Goal: Information Seeking & Learning: Learn about a topic

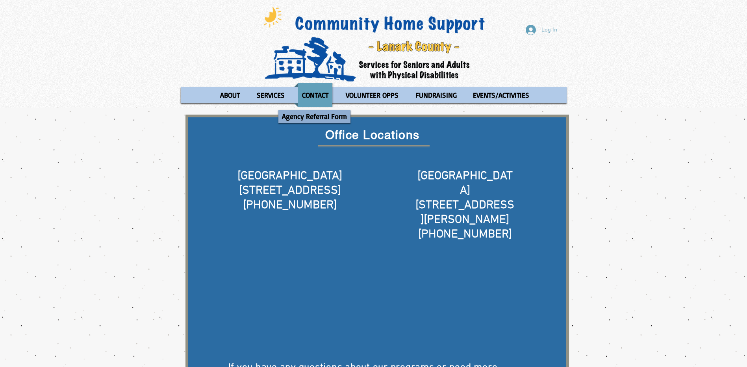
click at [309, 117] on p "Agency Referral Form" at bounding box center [314, 116] width 72 height 13
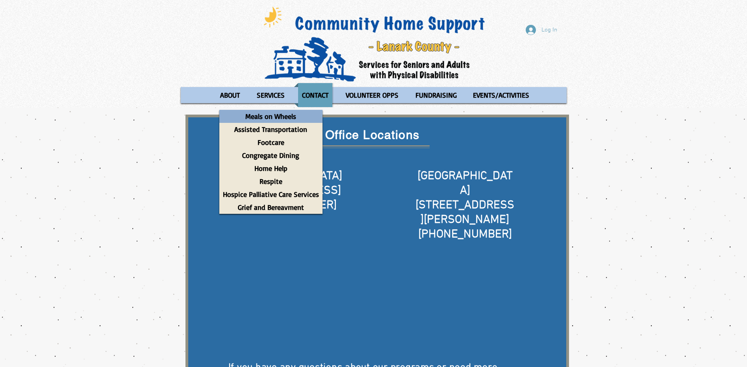
click at [279, 115] on p "Meals on Wheels" at bounding box center [271, 116] width 58 height 13
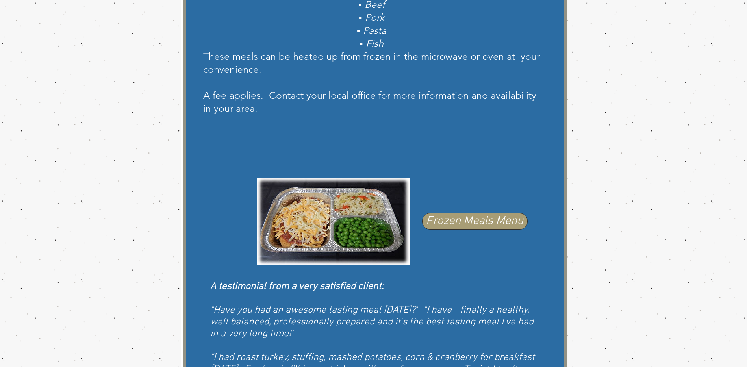
scroll to position [354, 0]
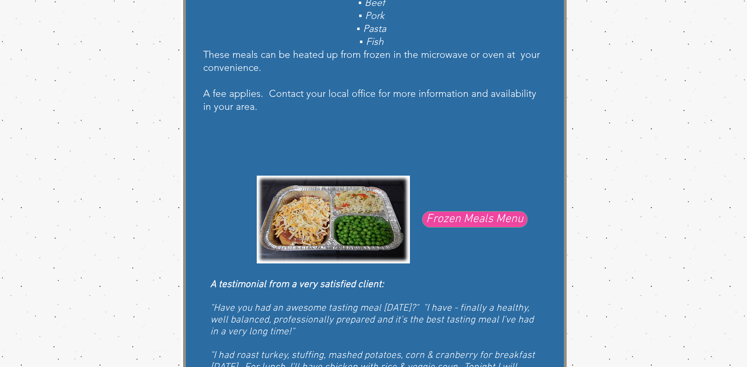
click at [490, 221] on span "Frozen Meals Menu" at bounding box center [474, 219] width 97 height 17
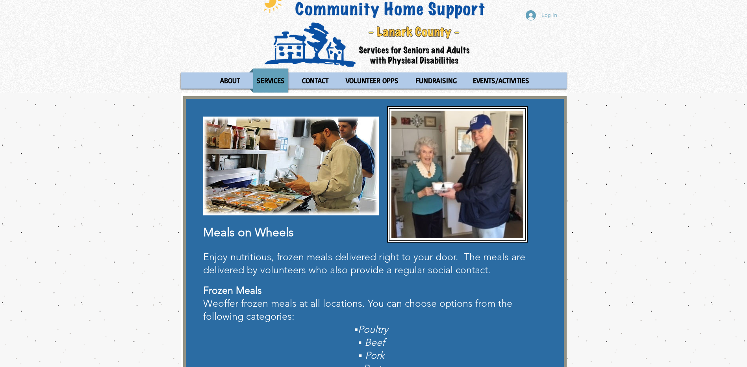
scroll to position [9, 0]
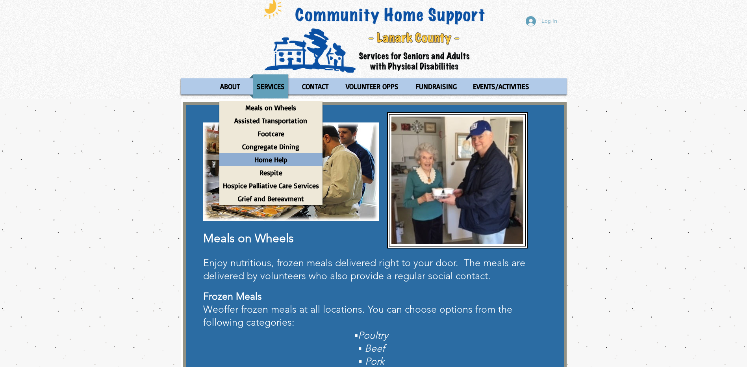
click at [281, 158] on p "Home Help" at bounding box center [271, 159] width 40 height 13
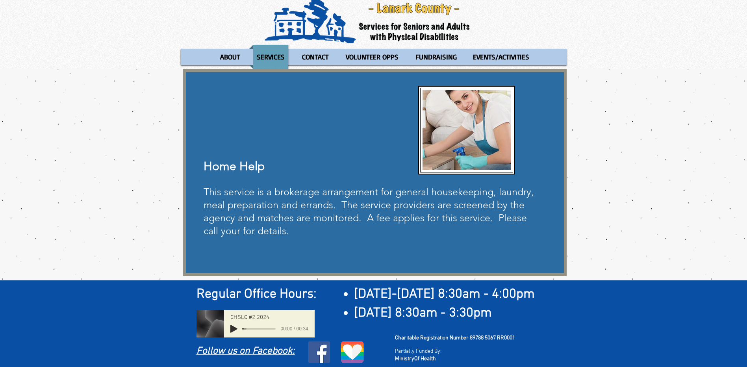
scroll to position [41, 0]
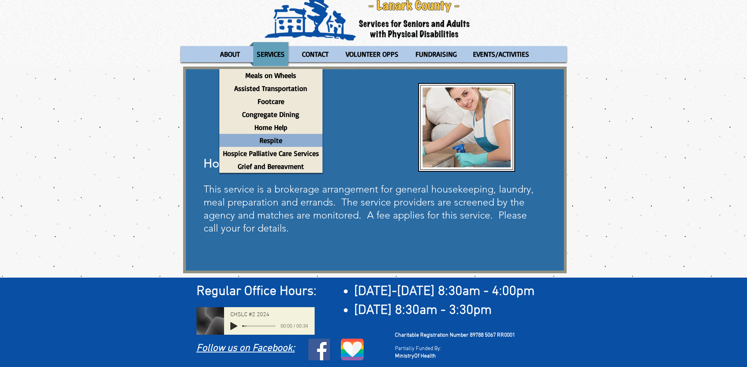
click at [274, 140] on p "Respite" at bounding box center [271, 140] width 30 height 13
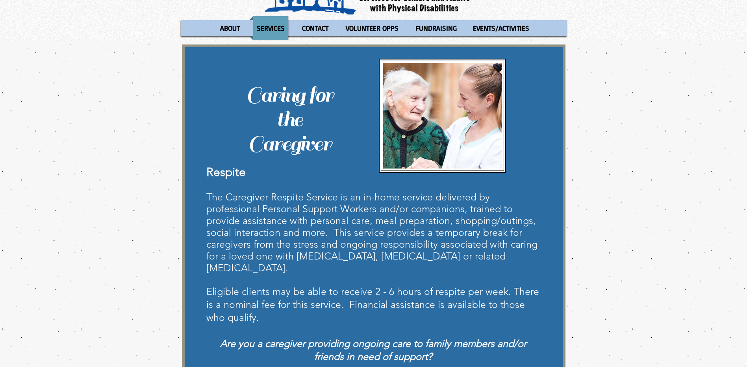
scroll to position [40, 0]
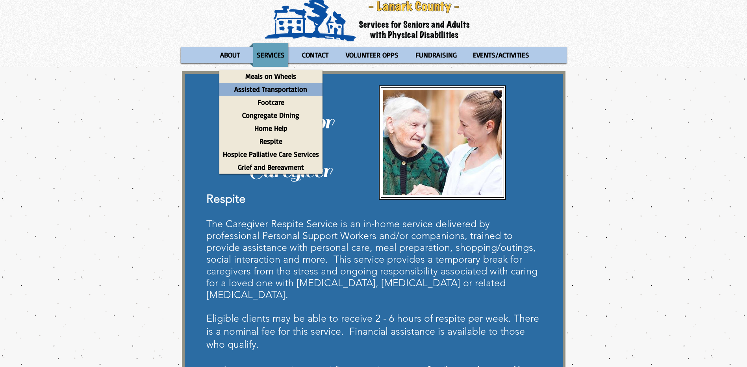
click at [266, 88] on p "Assisted Transportation" at bounding box center [271, 89] width 80 height 13
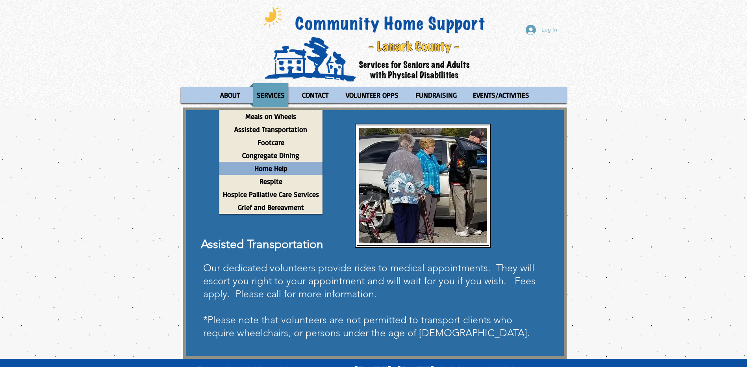
click at [265, 172] on p "Home Help" at bounding box center [271, 168] width 40 height 13
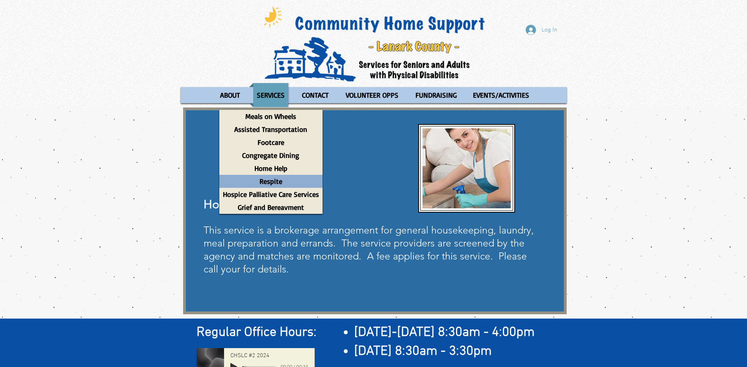
click at [277, 182] on p "Respite" at bounding box center [271, 181] width 30 height 13
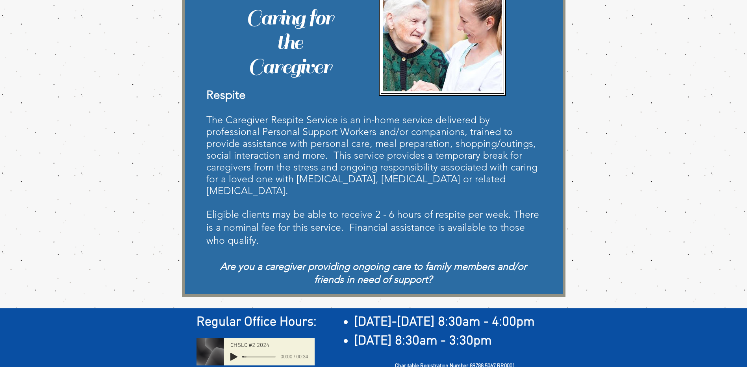
scroll to position [158, 0]
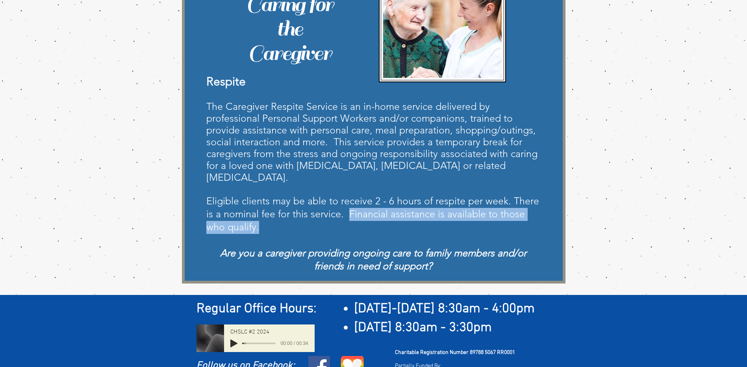
drag, startPoint x: 258, startPoint y: 211, endPoint x: 349, endPoint y: 199, distance: 91.0
click at [349, 199] on p "Eligible clients may be able to receive 2 - 6 hours of respite per week. There …" at bounding box center [373, 214] width 334 height 39
copy span "Financial assistance is available to those who qualify."
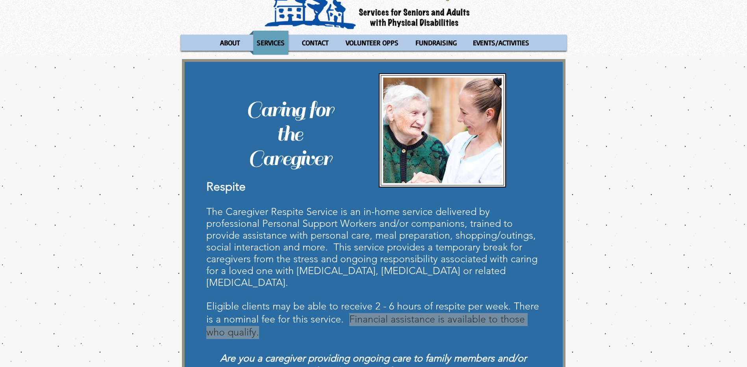
scroll to position [0, 0]
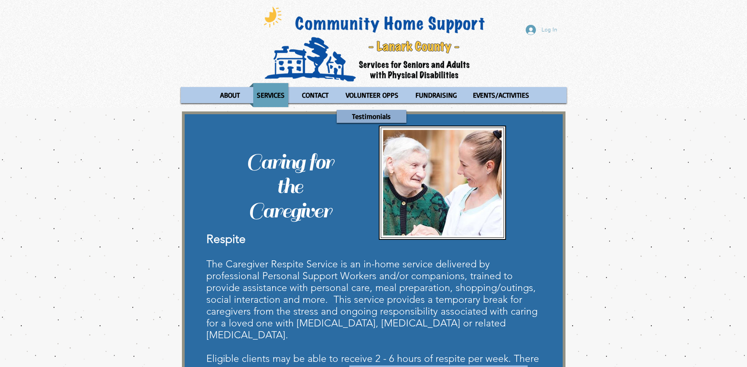
click at [369, 113] on p "Testimonials" at bounding box center [372, 116] width 46 height 13
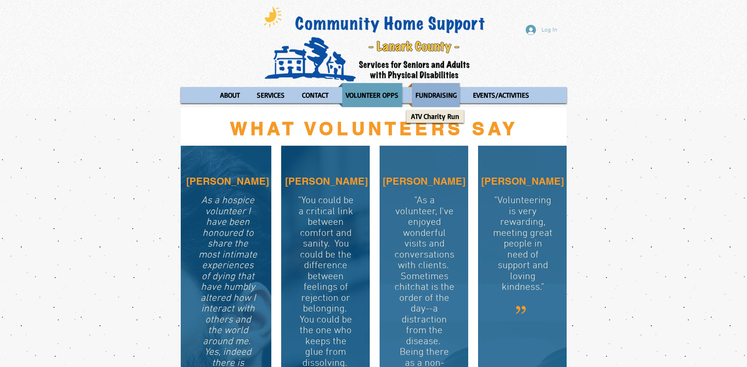
click at [433, 95] on p "FUNDRAISING" at bounding box center [436, 95] width 48 height 24
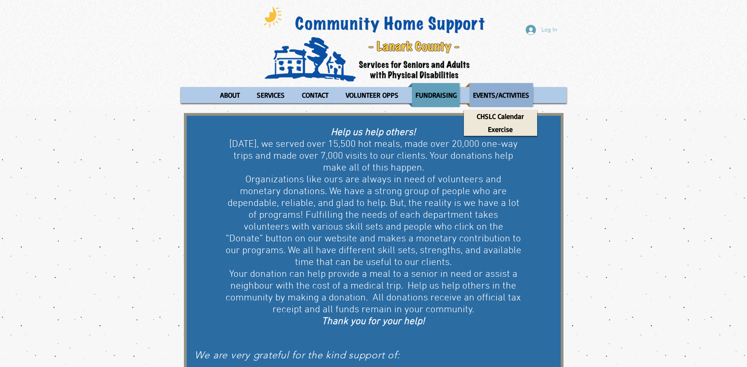
click at [485, 94] on p "EVENTS/ACTIVITIES" at bounding box center [500, 95] width 63 height 24
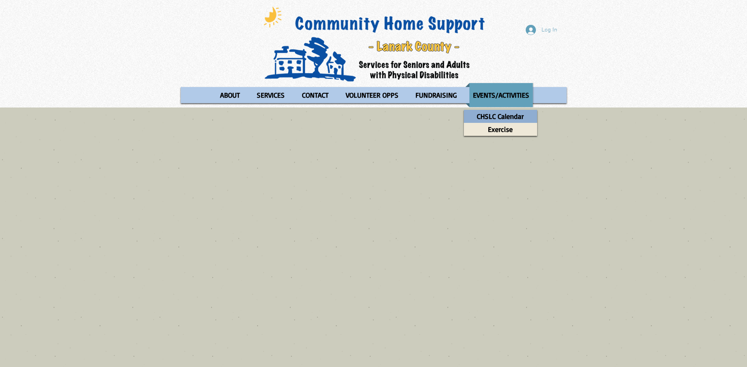
click at [500, 113] on p "CHSLC Calendar" at bounding box center [500, 116] width 54 height 13
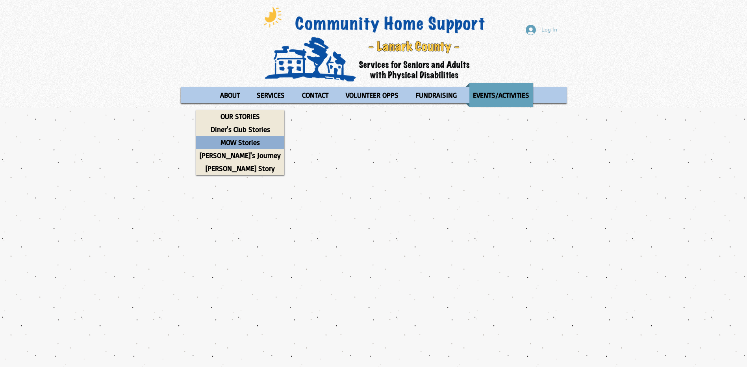
click at [217, 143] on p "MOW Stories" at bounding box center [240, 142] width 46 height 13
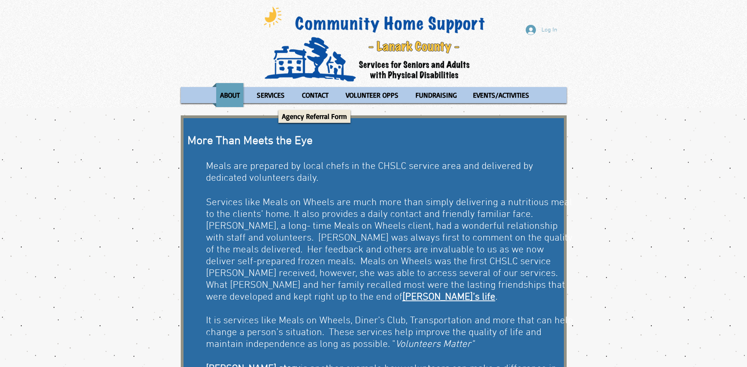
click at [392, 35] on img at bounding box center [374, 44] width 232 height 78
